Goal: Find specific page/section

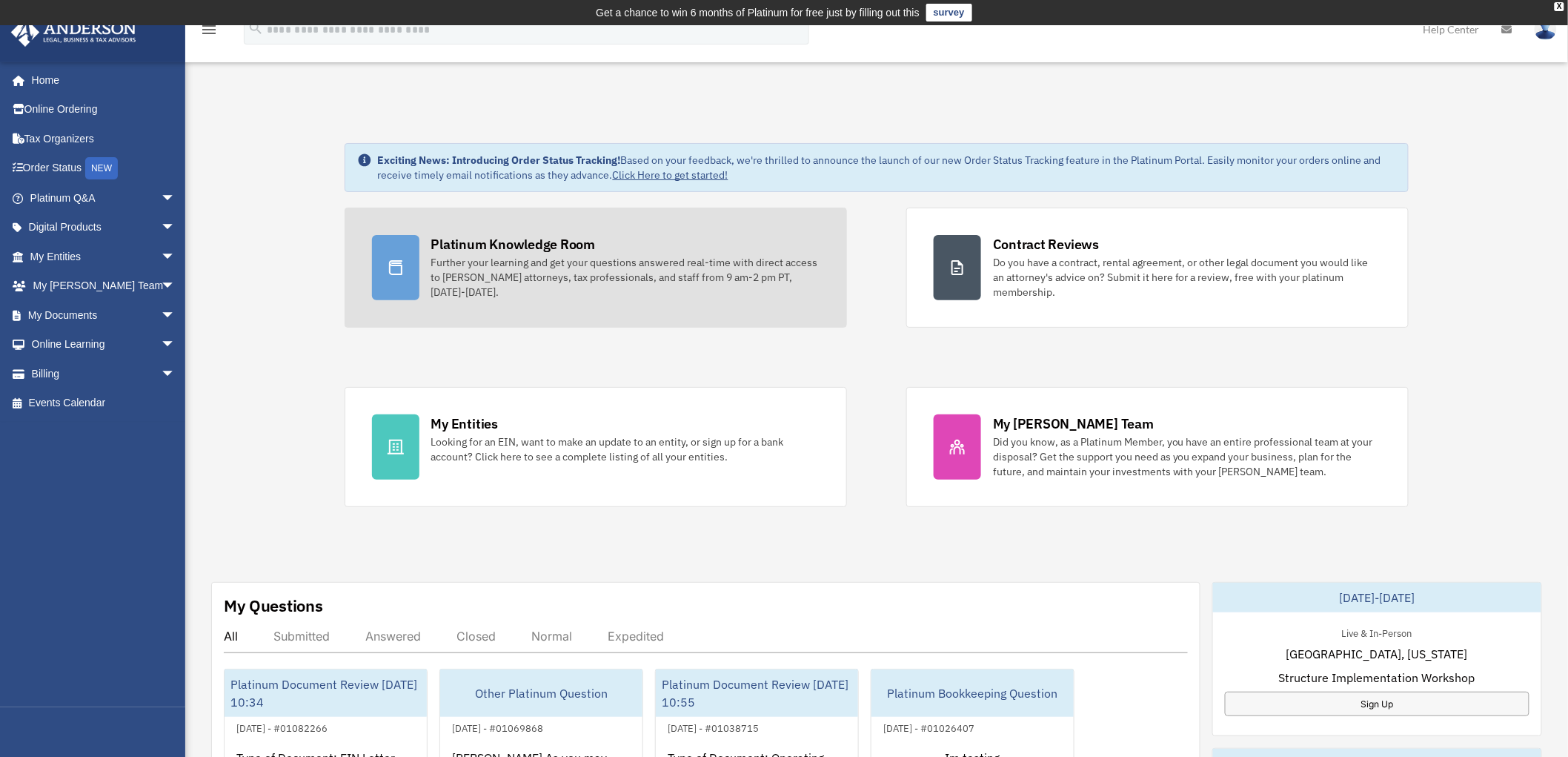
click at [552, 272] on div "Further your learning and get your questions answered real-time with direct acc…" at bounding box center [625, 277] width 388 height 44
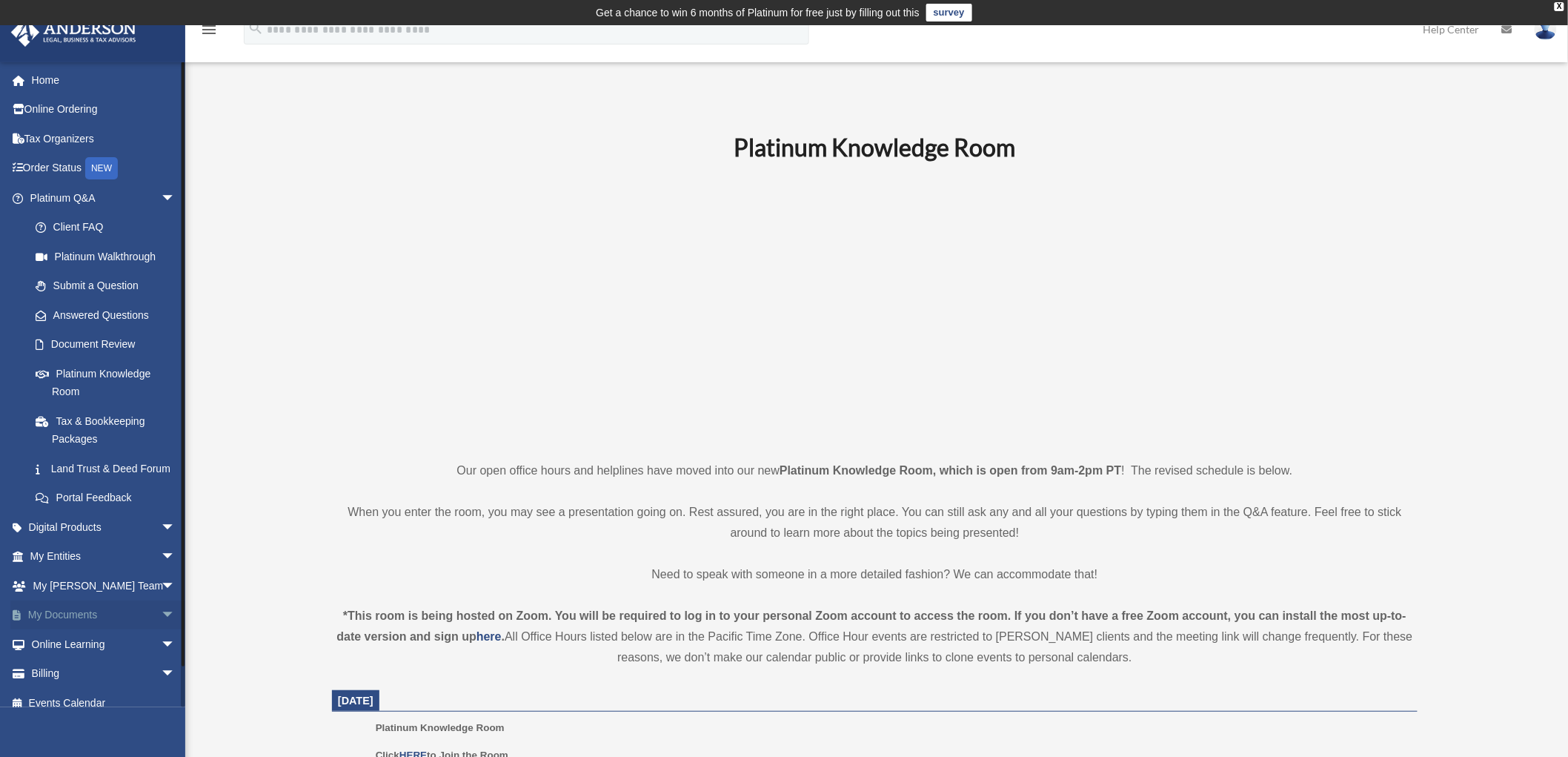
click at [161, 631] on span "arrow_drop_down" at bounding box center [176, 615] width 29 height 30
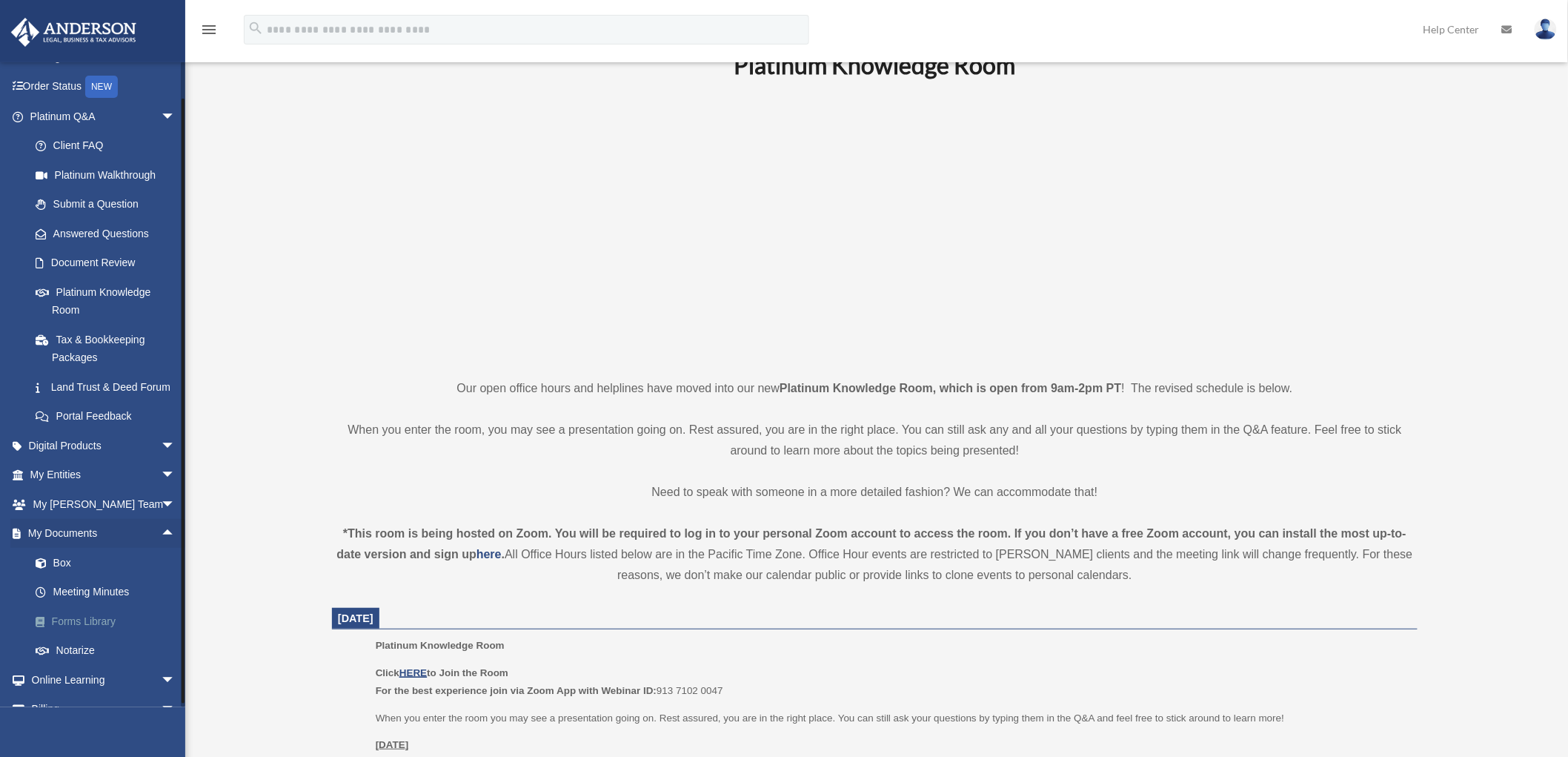
scroll to position [148, 0]
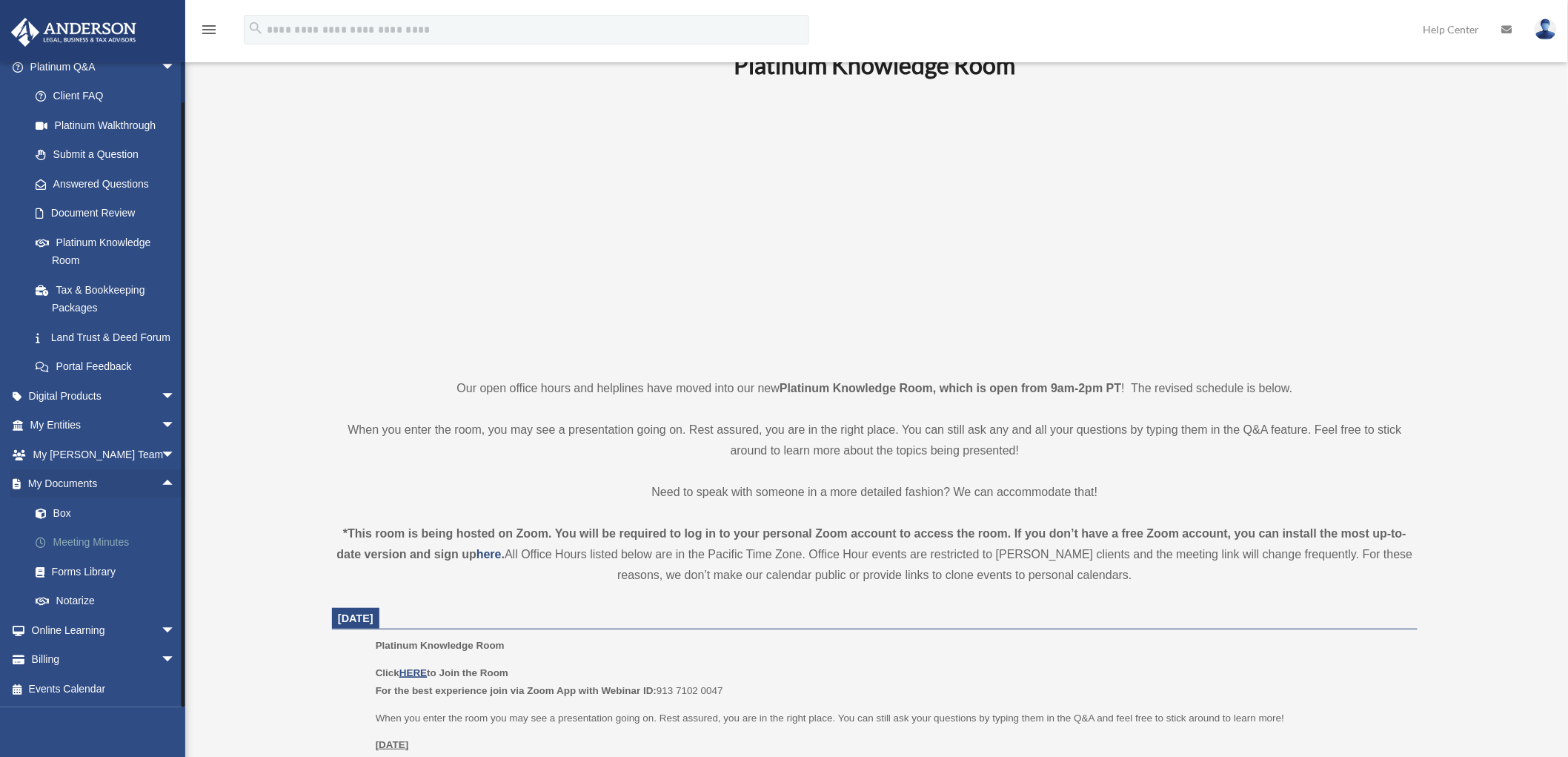
click at [64, 542] on link "Meeting Minutes" at bounding box center [109, 542] width 177 height 29
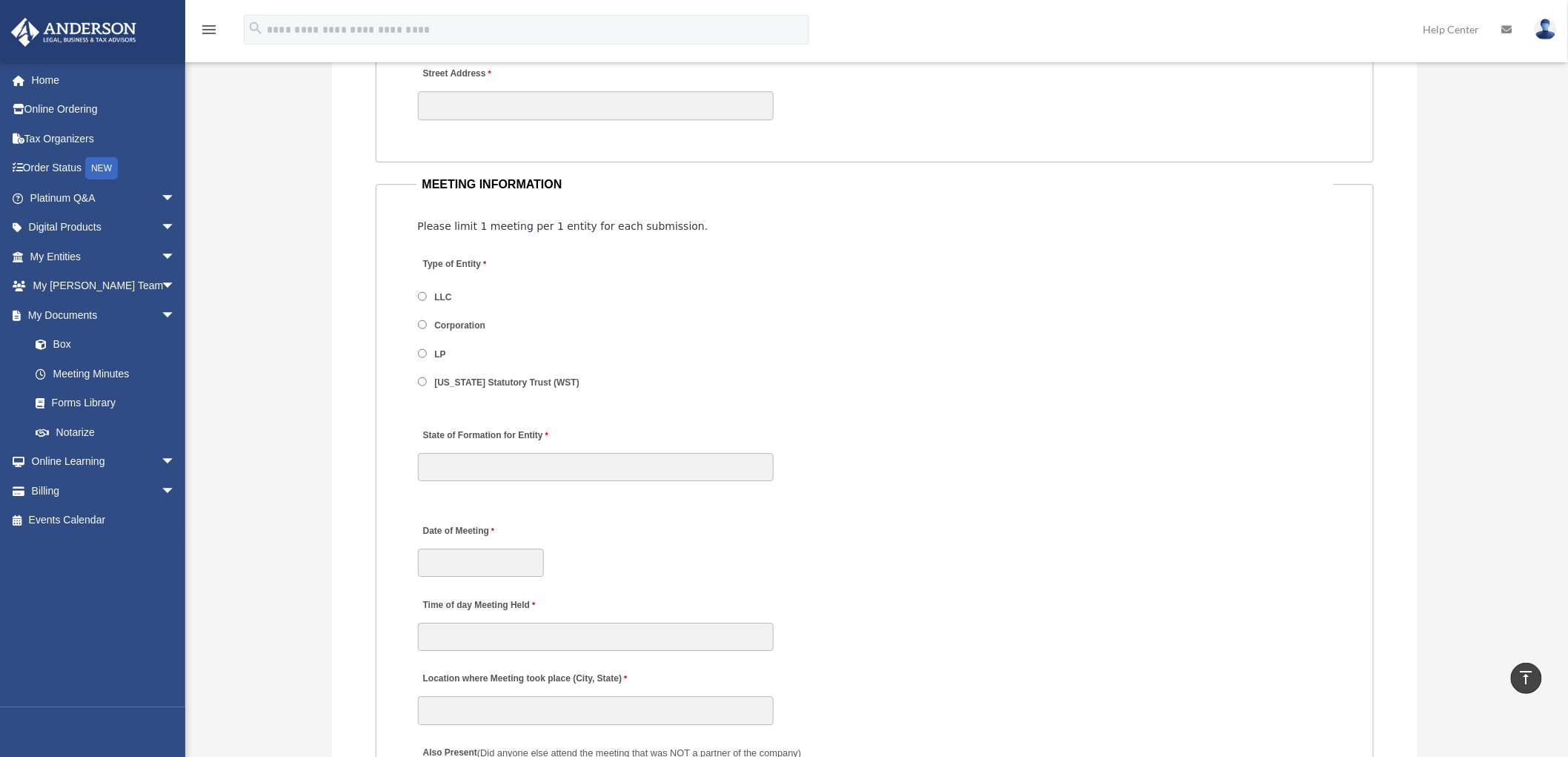
scroll to position [1729, 0]
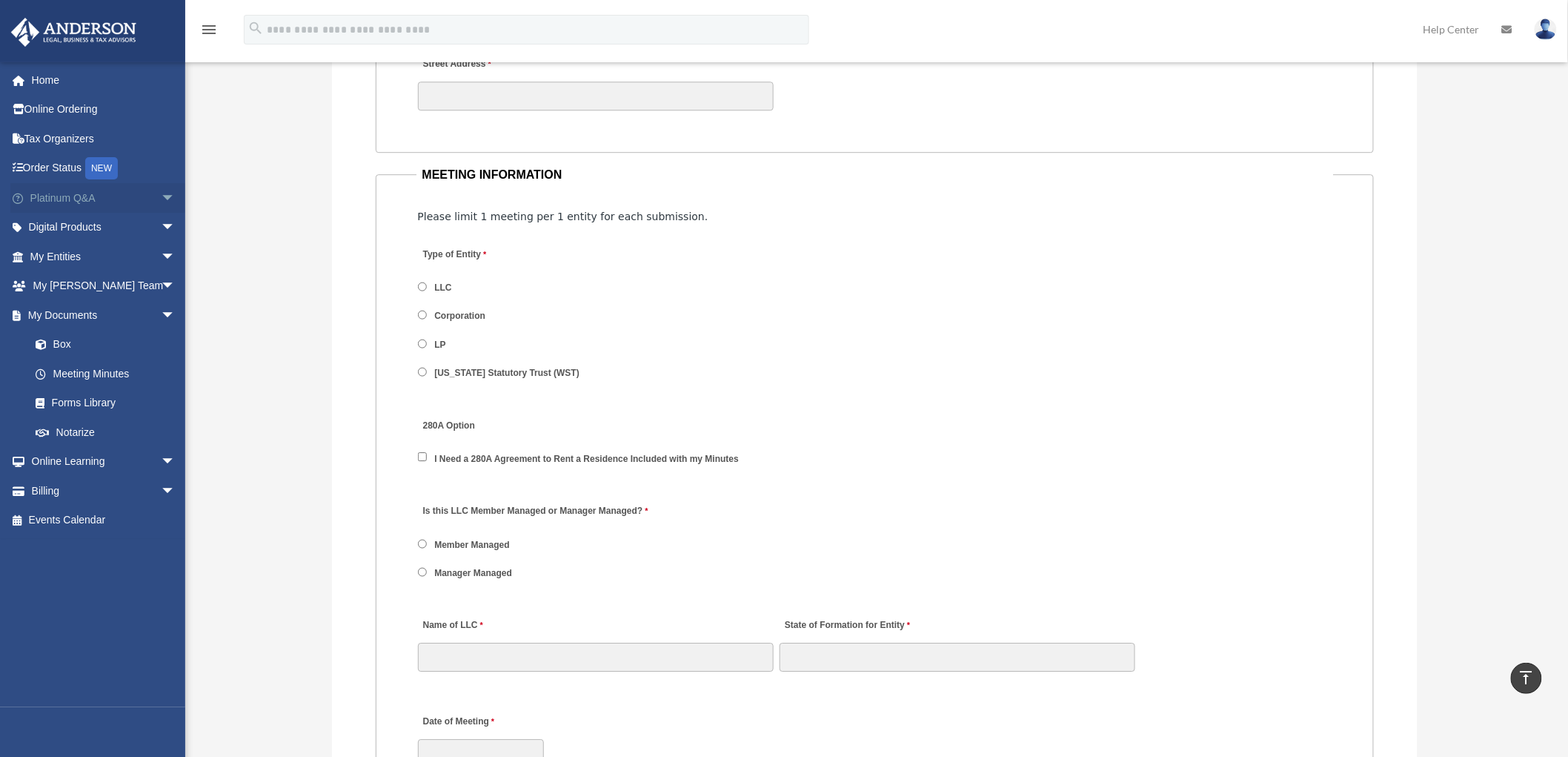
click at [161, 193] on span "arrow_drop_down" at bounding box center [176, 198] width 29 height 30
